Goal: Information Seeking & Learning: Learn about a topic

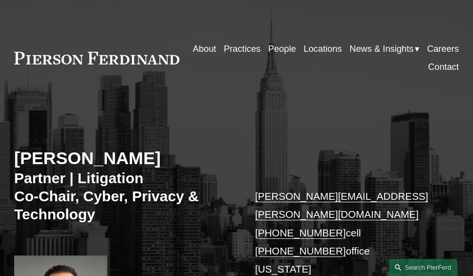
scroll to position [98, 0]
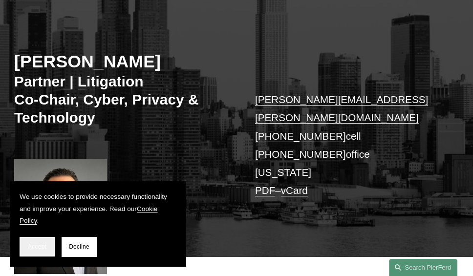
click at [48, 244] on button "Accept" at bounding box center [37, 247] width 35 height 20
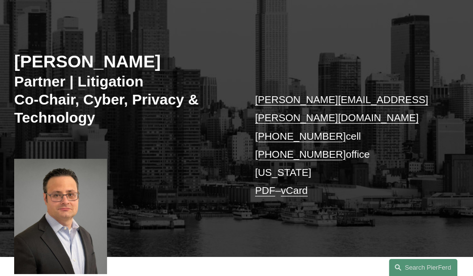
click at [71, 200] on div at bounding box center [60, 216] width 93 height 115
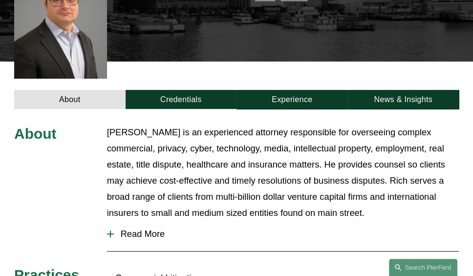
scroll to position [342, 0]
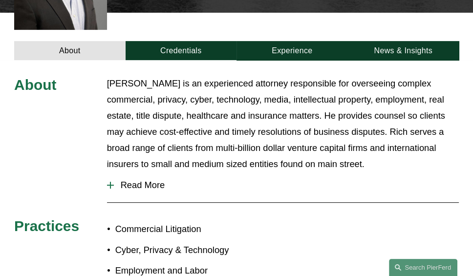
click at [130, 180] on span "Read More" at bounding box center [286, 185] width 345 height 11
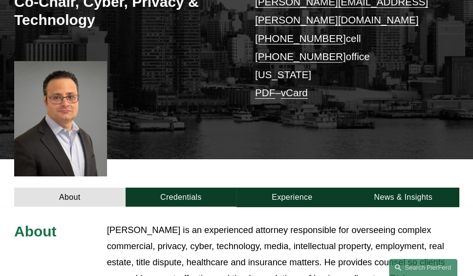
scroll to position [245, 0]
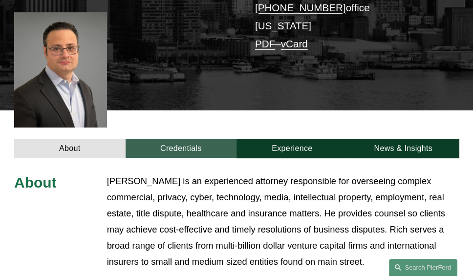
click at [185, 139] on link "Credentials" at bounding box center [181, 148] width 111 height 19
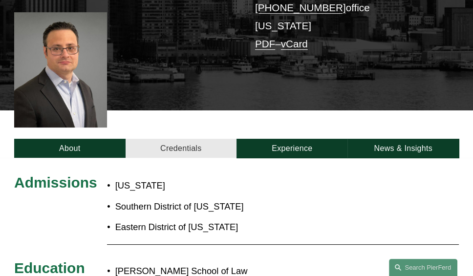
scroll to position [293, 0]
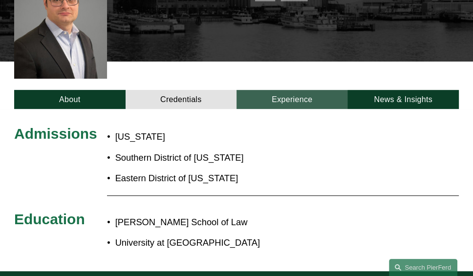
click at [308, 90] on link "Experience" at bounding box center [292, 99] width 111 height 19
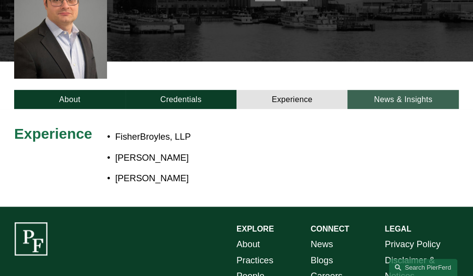
click at [379, 90] on link "News & Insights" at bounding box center [403, 99] width 111 height 19
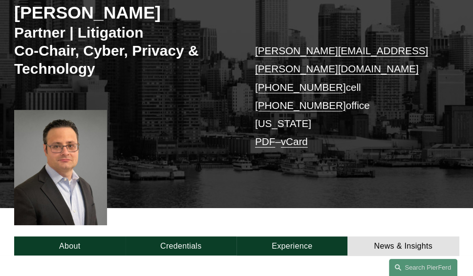
scroll to position [0, 0]
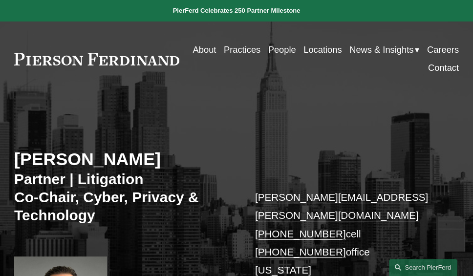
click at [296, 49] on link "People" at bounding box center [283, 50] width 28 height 18
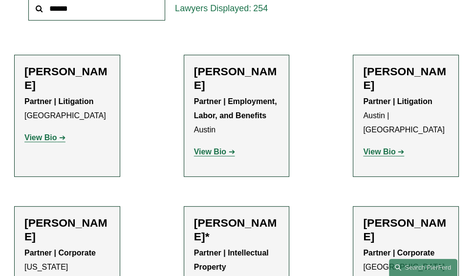
scroll to position [391, 0]
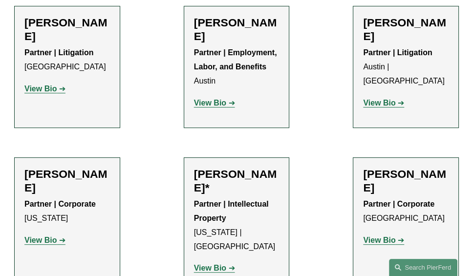
click at [52, 85] on strong "View Bio" at bounding box center [40, 89] width 32 height 8
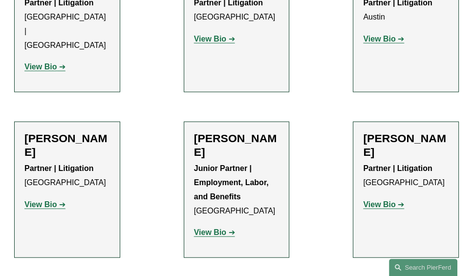
scroll to position [2103, 0]
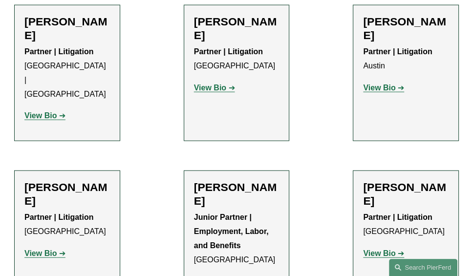
click at [384, 249] on strong "View Bio" at bounding box center [379, 253] width 32 height 8
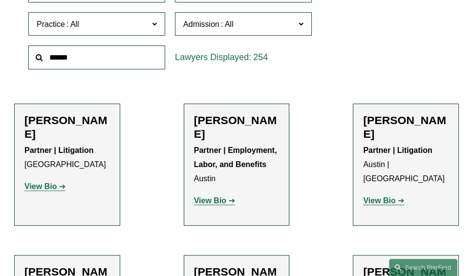
scroll to position [245, 0]
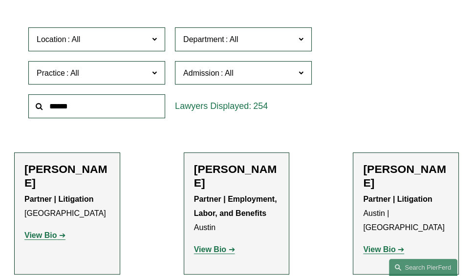
click at [122, 103] on input "text" at bounding box center [96, 106] width 137 height 24
type input "******"
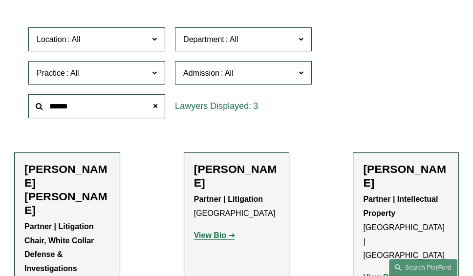
click at [217, 234] on strong "View Bio" at bounding box center [210, 235] width 32 height 8
click at [216, 235] on strong "View Bio" at bounding box center [210, 235] width 32 height 8
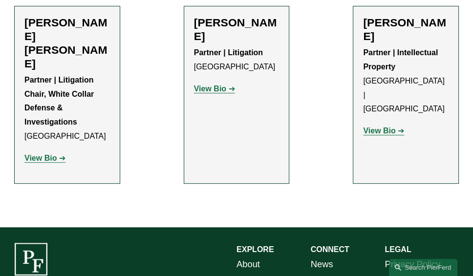
scroll to position [440, 0]
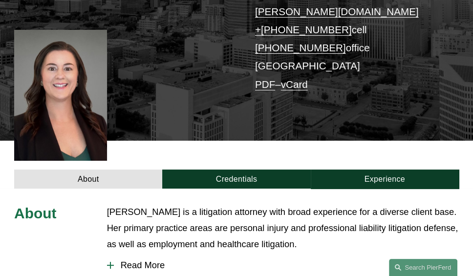
scroll to position [49, 0]
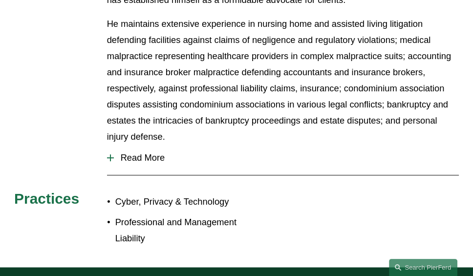
scroll to position [391, 0]
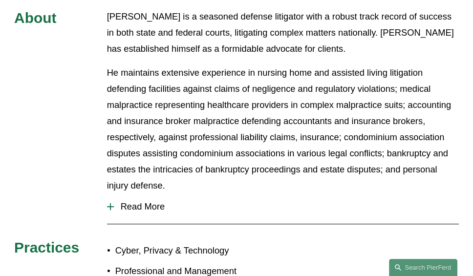
click at [145, 202] on span "Read More" at bounding box center [286, 207] width 345 height 11
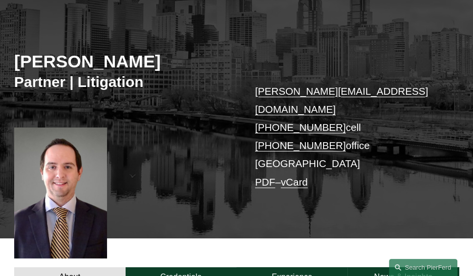
scroll to position [147, 0]
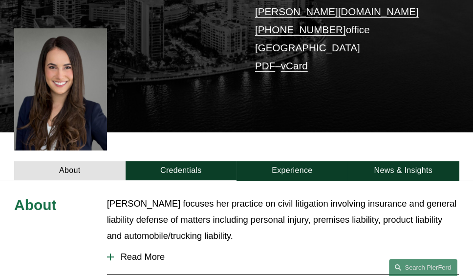
scroll to position [245, 0]
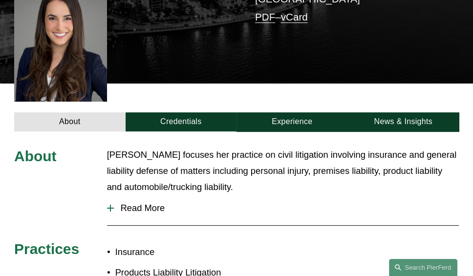
click at [149, 203] on span "Read More" at bounding box center [286, 208] width 345 height 11
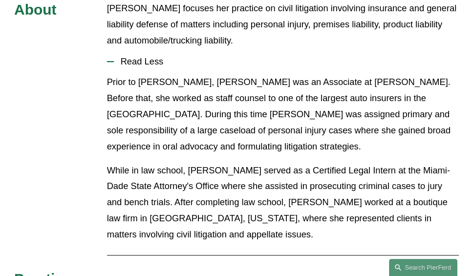
scroll to position [98, 0]
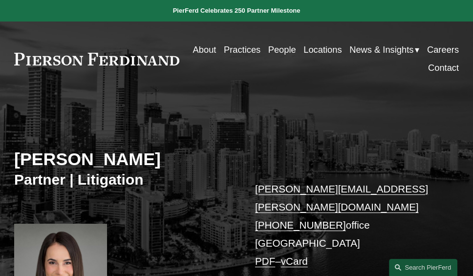
scroll to position [196, 0]
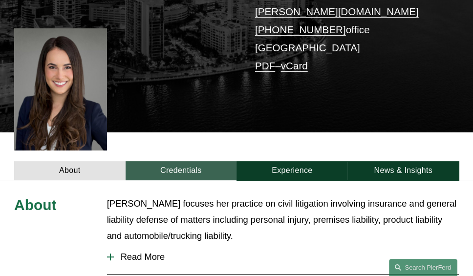
click at [198, 161] on link "Credentials" at bounding box center [181, 170] width 111 height 19
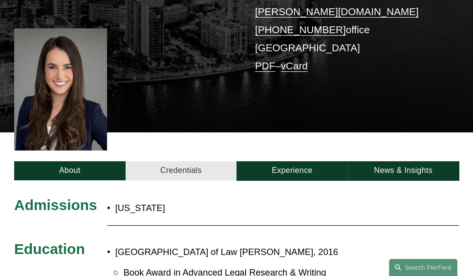
scroll to position [293, 0]
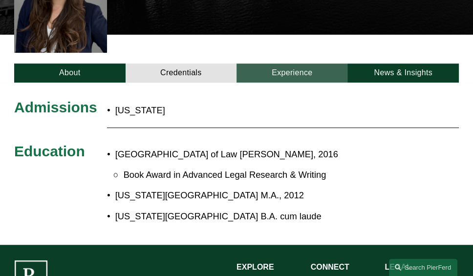
click at [298, 64] on link "Experience" at bounding box center [292, 73] width 111 height 19
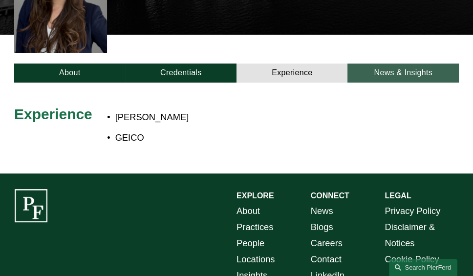
click at [417, 64] on link "News & Insights" at bounding box center [403, 73] width 111 height 19
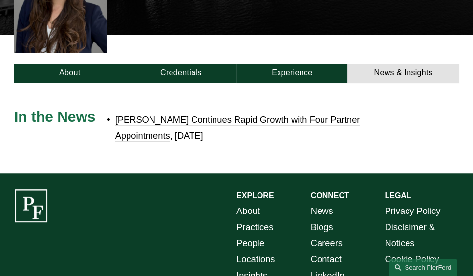
click at [247, 114] on link "[PERSON_NAME] Continues Rapid Growth with Four Partner Appointments" at bounding box center [237, 127] width 245 height 26
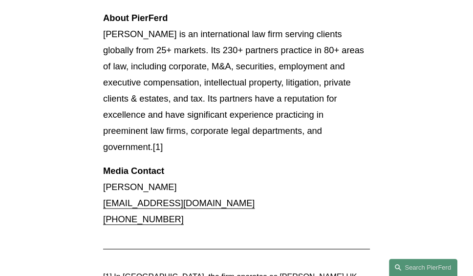
scroll to position [1467, 0]
